Goal: Find specific page/section: Find specific page/section

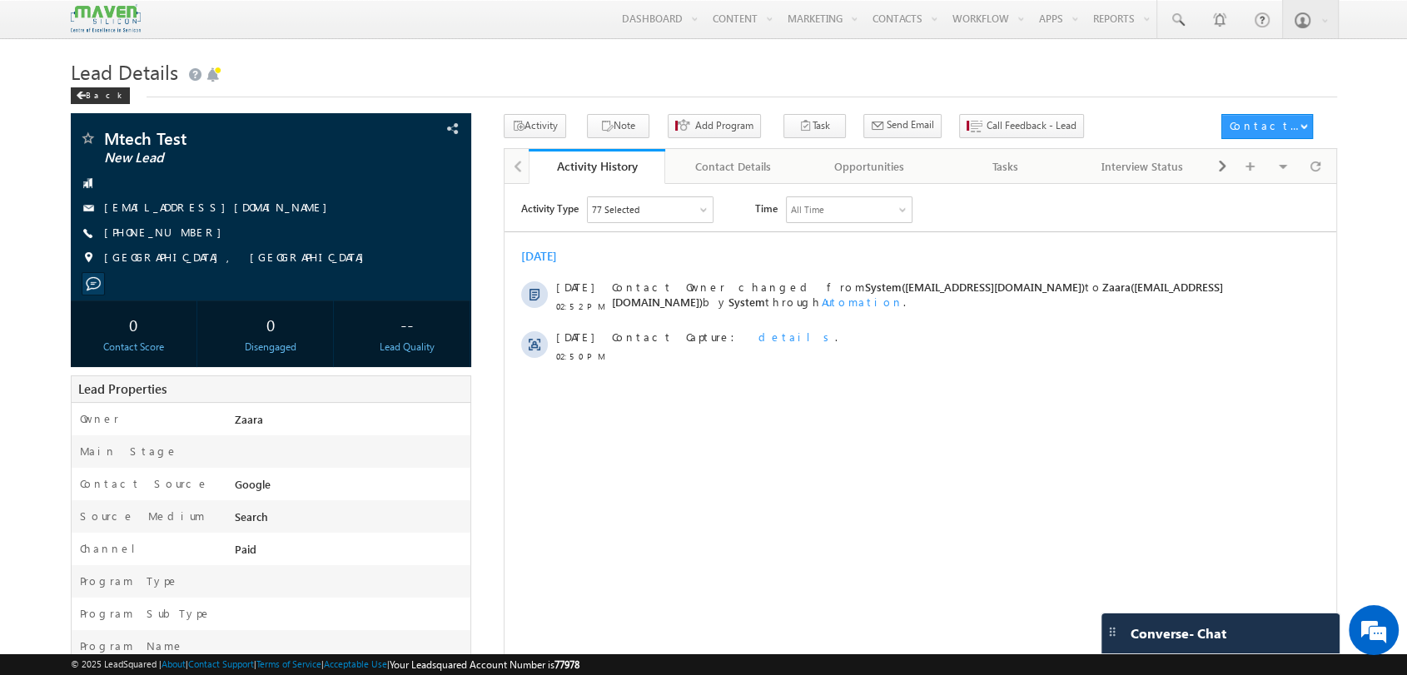
click at [118, 19] on img at bounding box center [106, 18] width 70 height 29
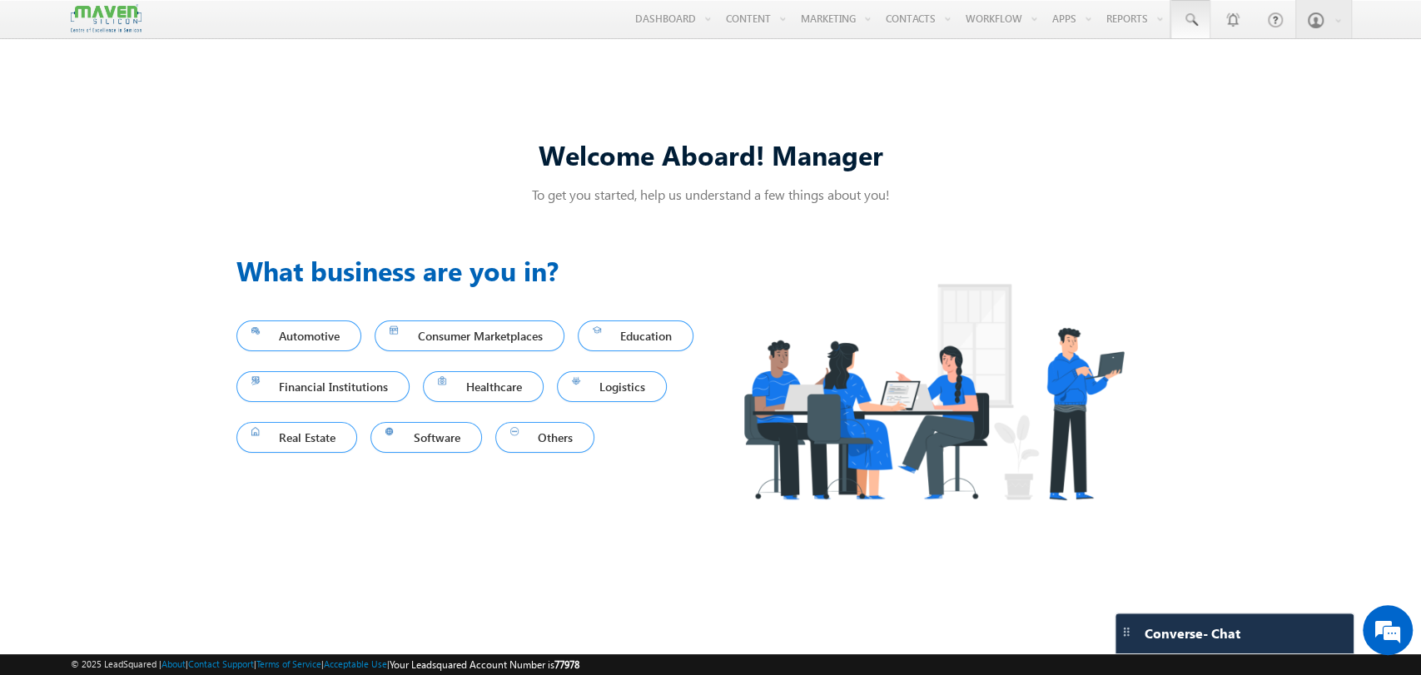
click at [1188, 26] on span at bounding box center [1190, 20] width 17 height 17
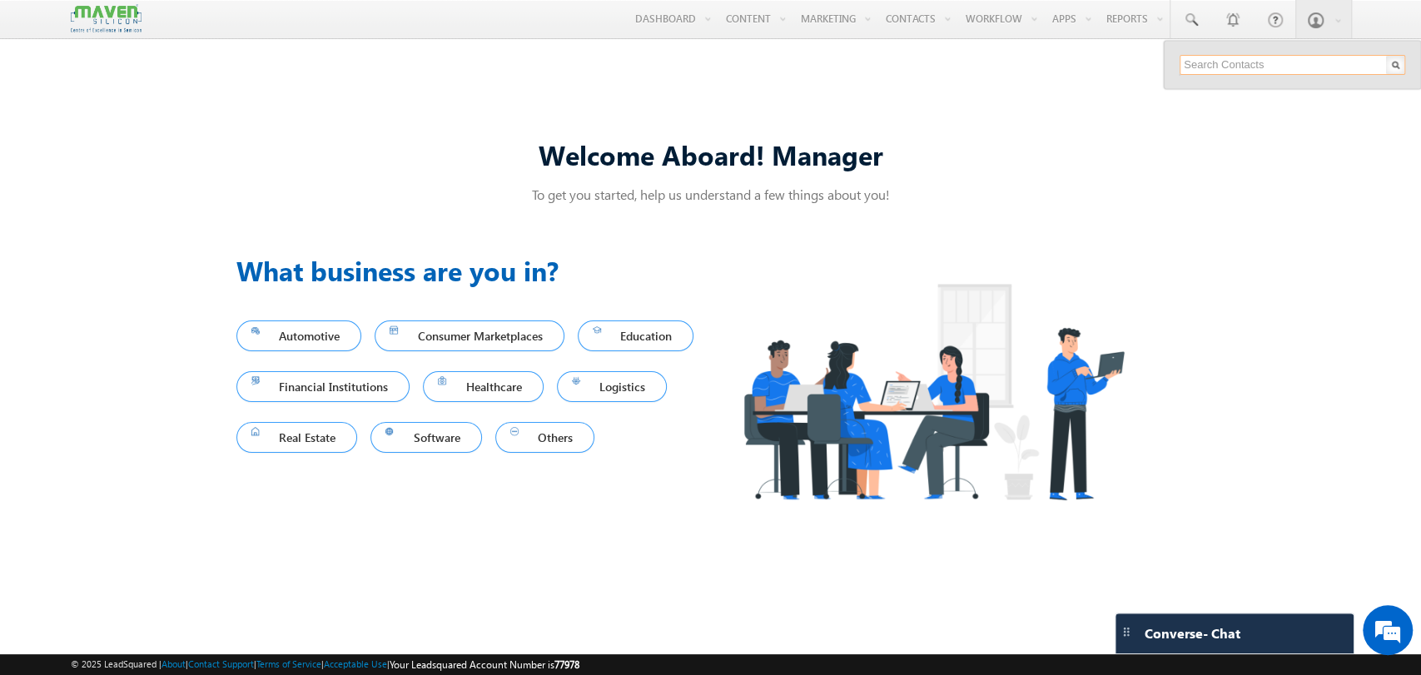
click at [1268, 63] on input "text" at bounding box center [1292, 65] width 226 height 20
paste input "9030945855"
type input "9030945855"
click at [1224, 109] on div "[PHONE_NUMBER]" at bounding box center [1299, 108] width 223 height 20
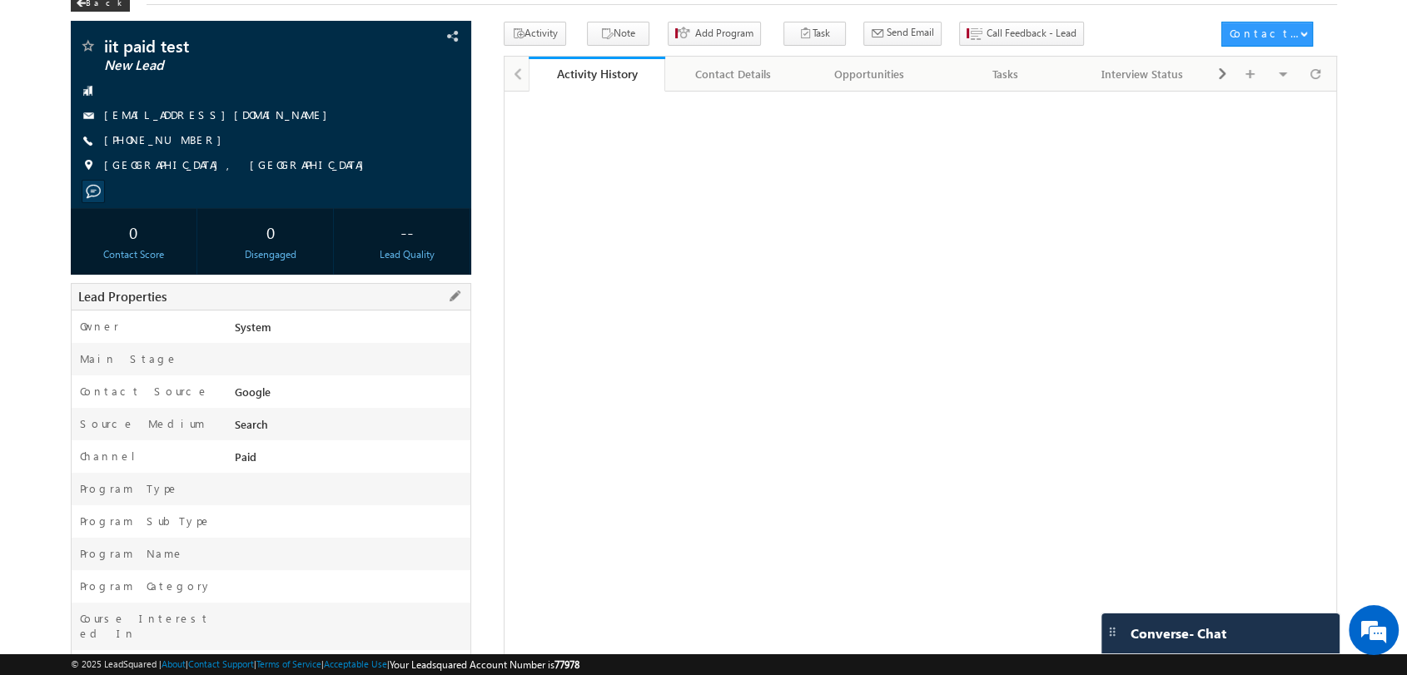
click at [459, 357] on div at bounding box center [350, 362] width 239 height 23
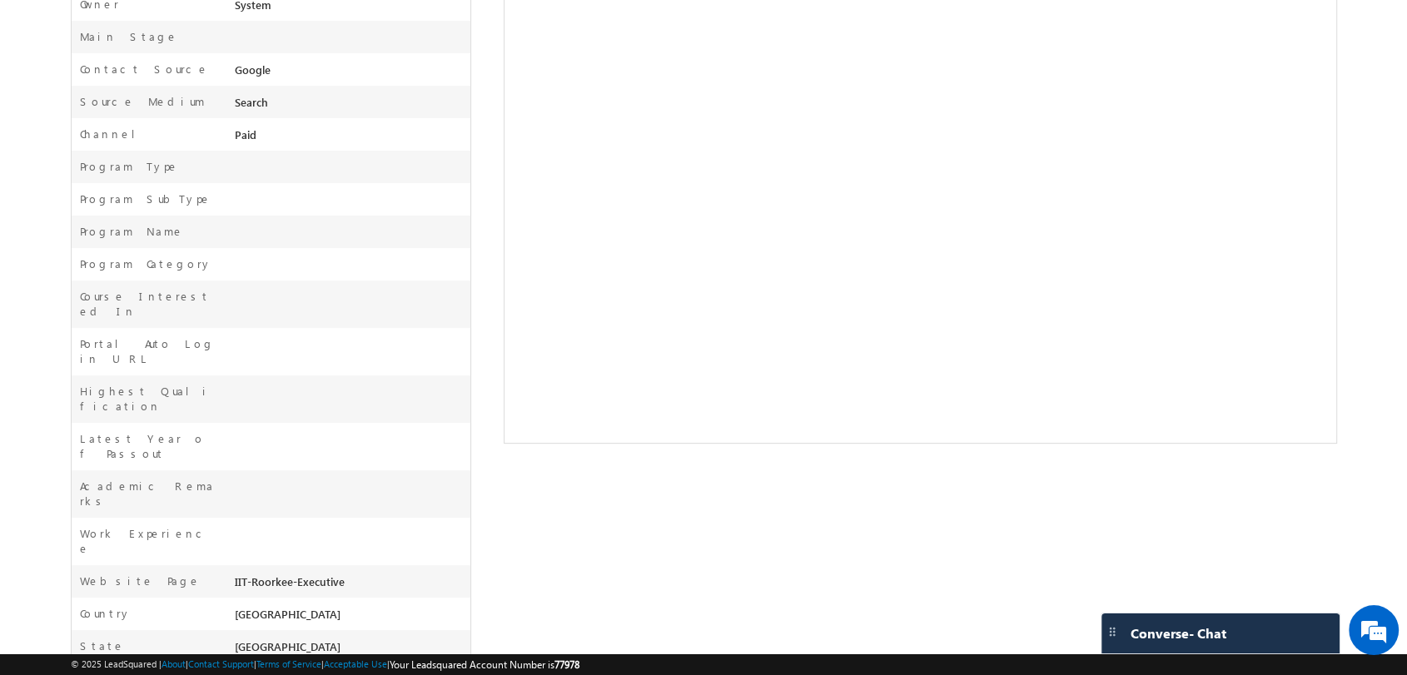
scroll to position [429, 0]
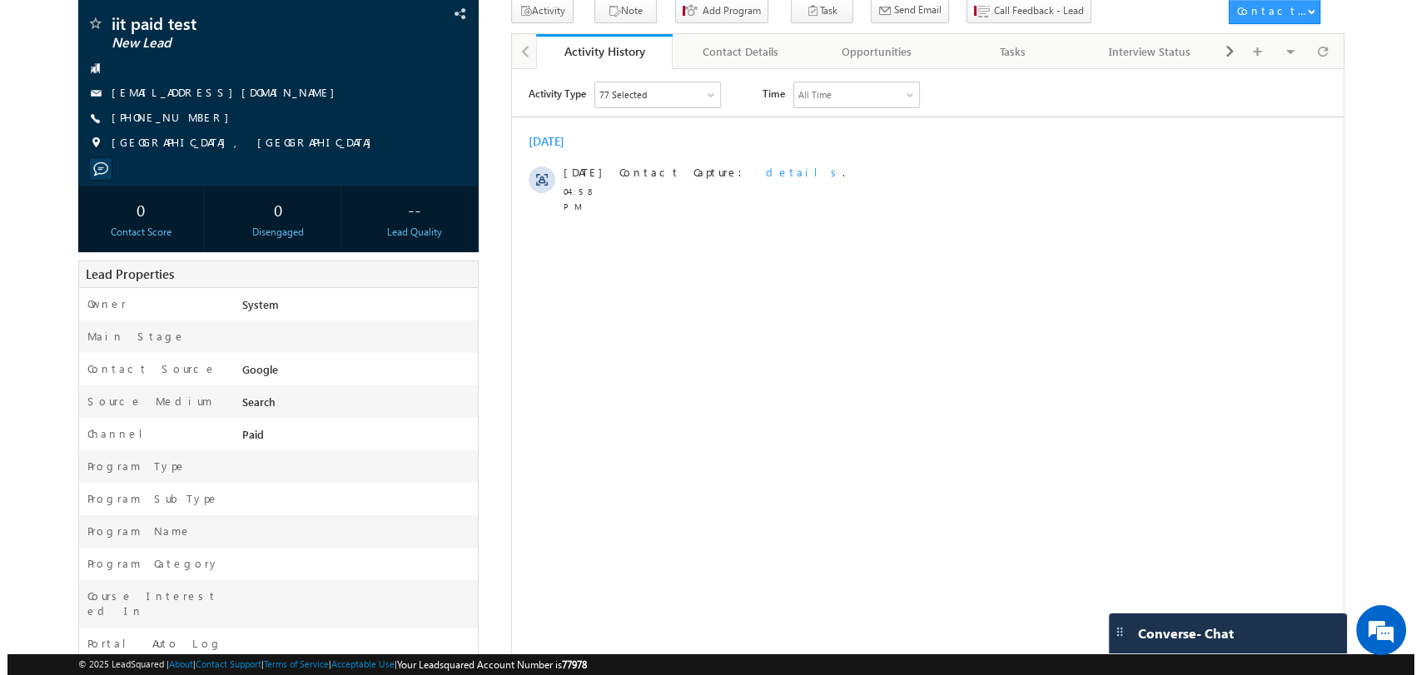
scroll to position [59, 0]
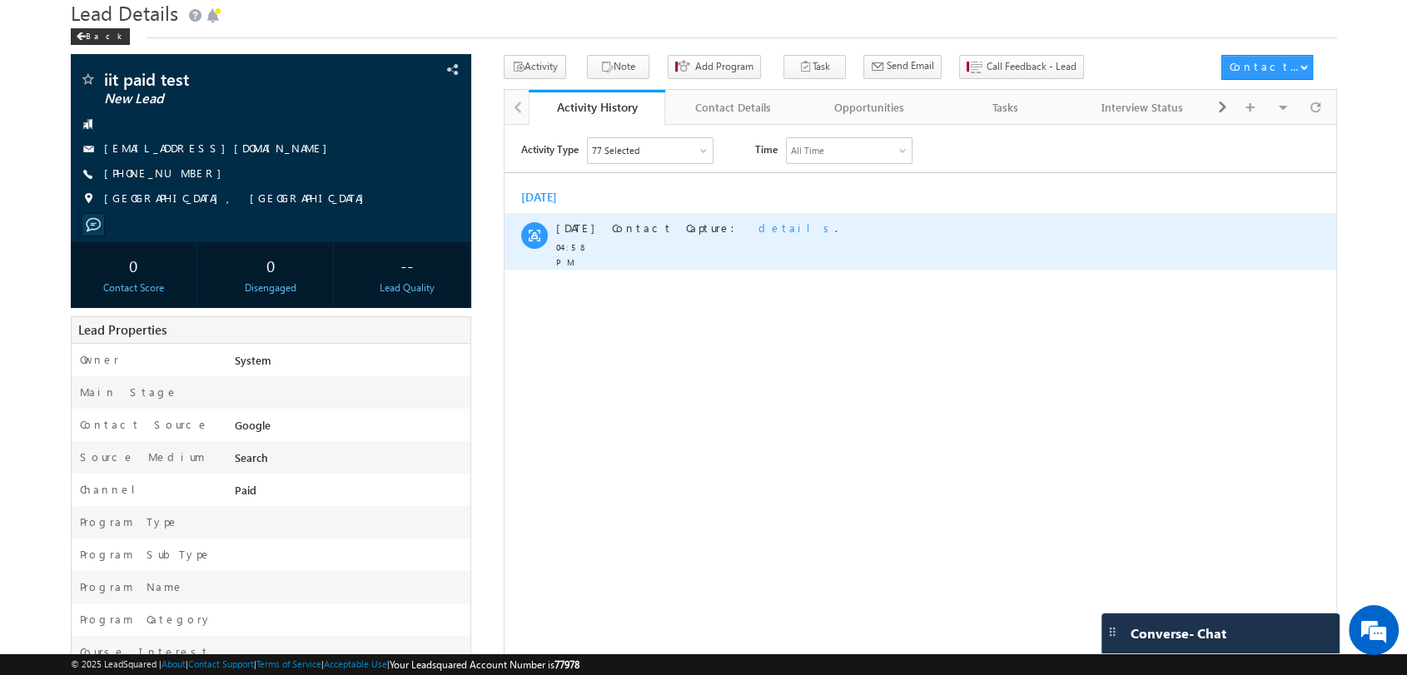
click at [757, 229] on span "details" at bounding box center [795, 227] width 77 height 14
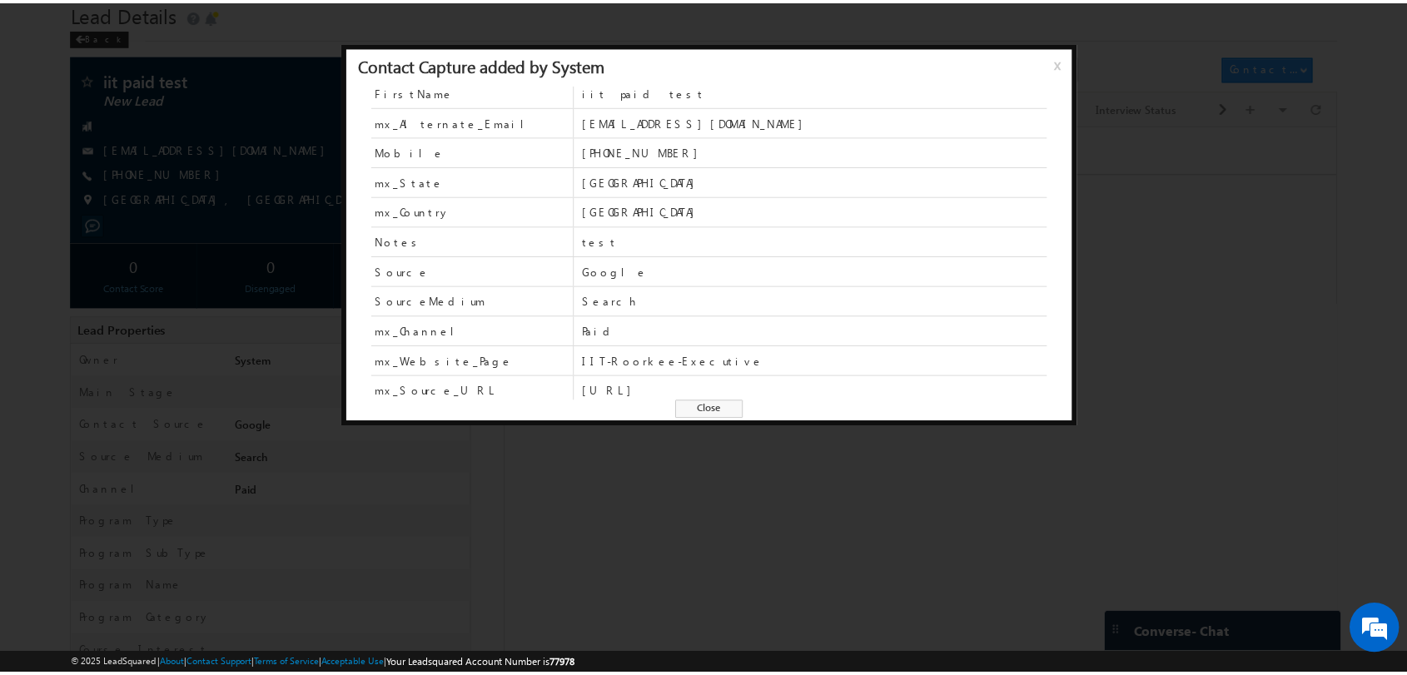
scroll to position [41, 0]
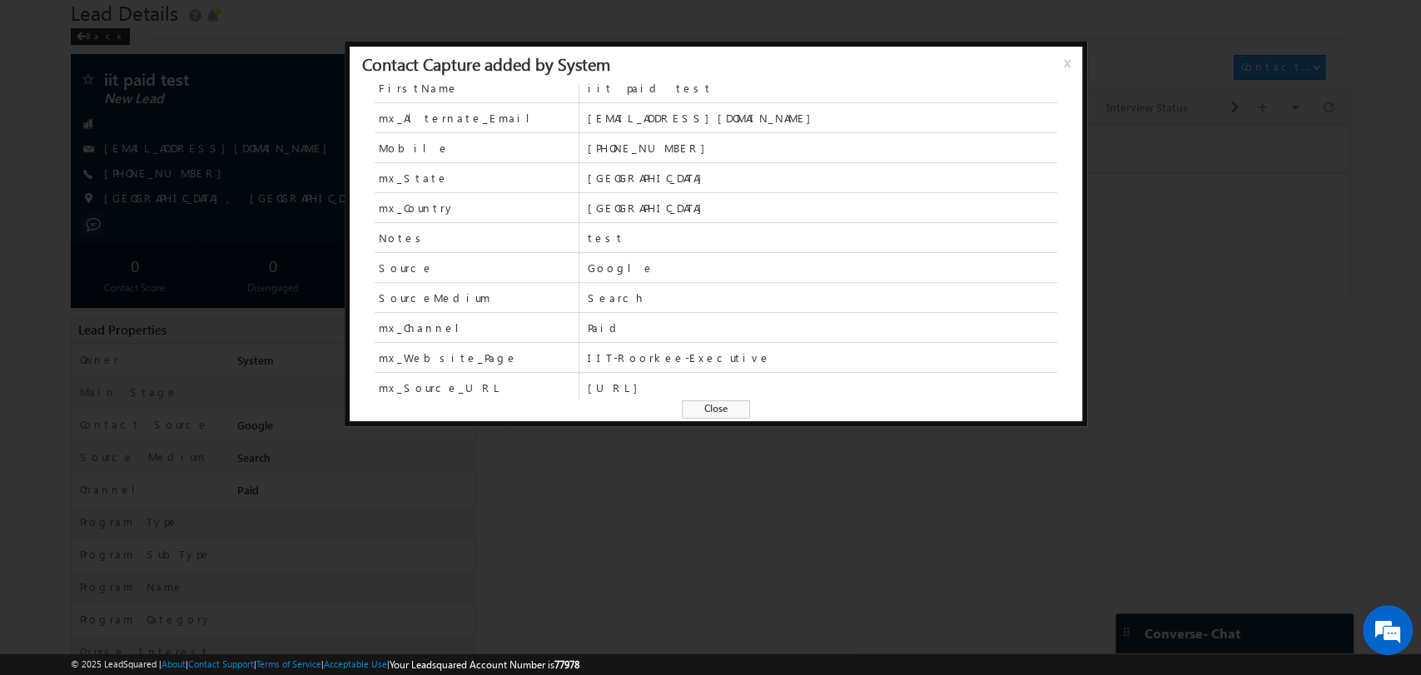
click at [1070, 68] on span "x" at bounding box center [1070, 69] width 13 height 30
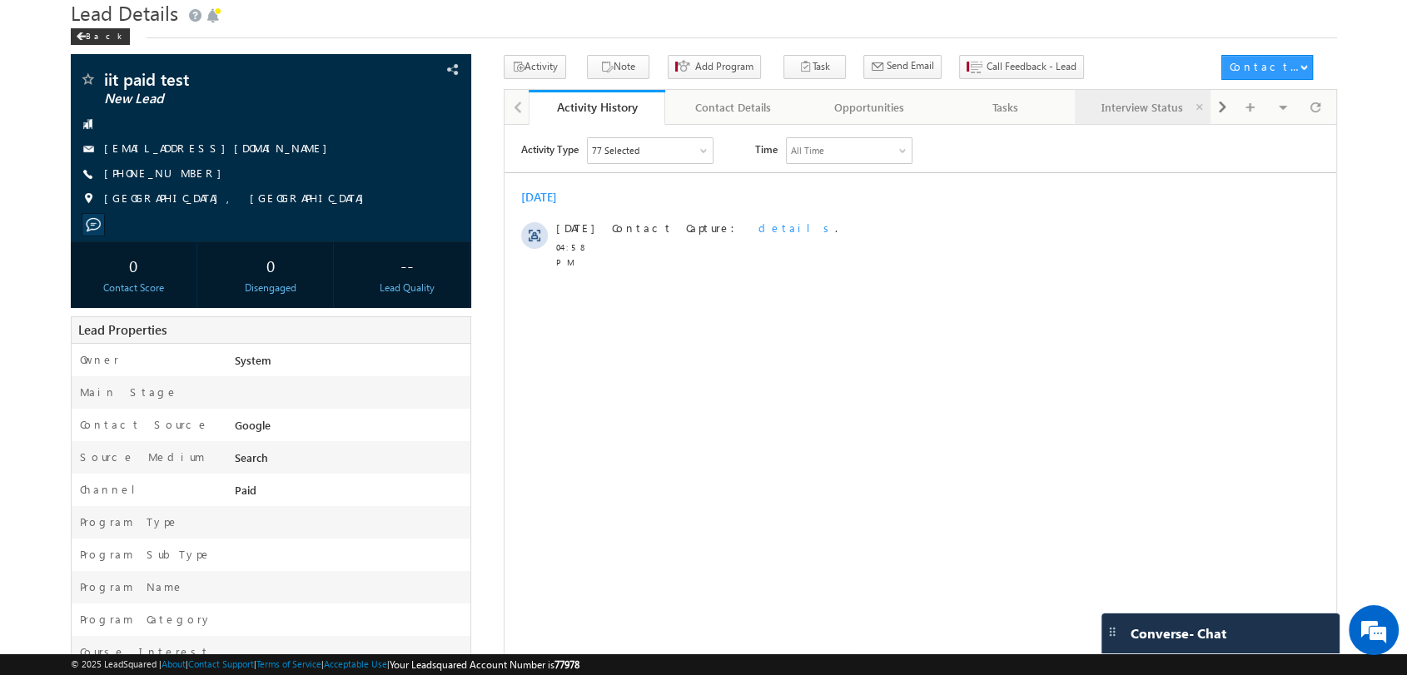
scroll to position [0, 0]
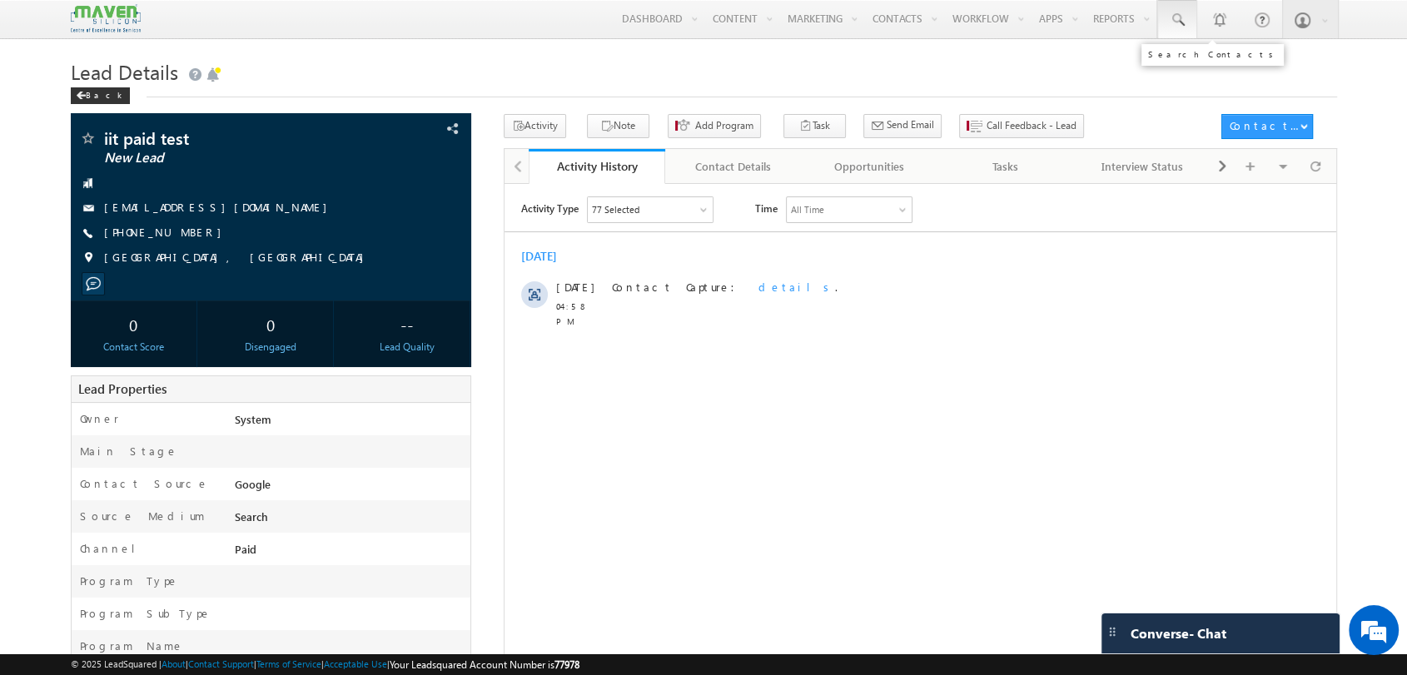
click at [1184, 23] on span at bounding box center [1177, 20] width 17 height 17
click at [1190, 68] on input "text" at bounding box center [1278, 65] width 226 height 20
paste input "9050403920"
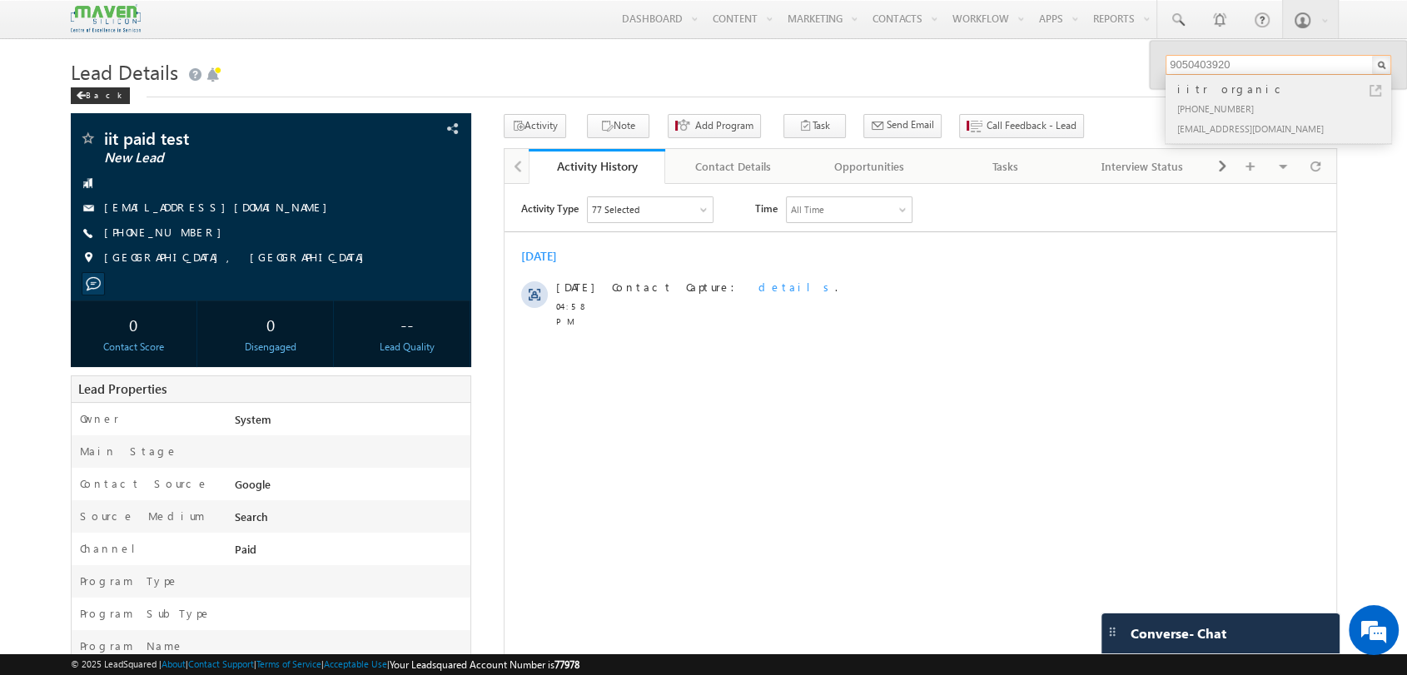
type input "9050403920"
click at [1223, 102] on div "[PHONE_NUMBER]" at bounding box center [1285, 108] width 223 height 20
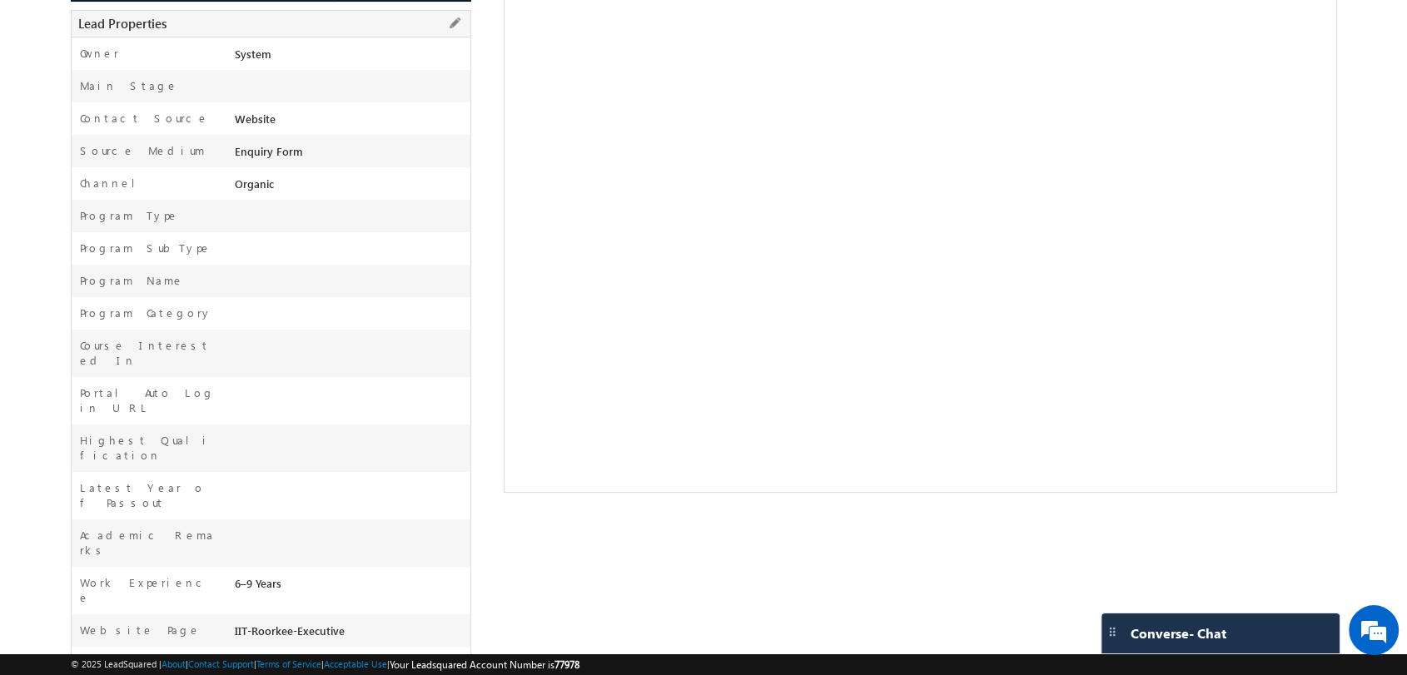
scroll to position [336, 0]
